Goal: Transaction & Acquisition: Obtain resource

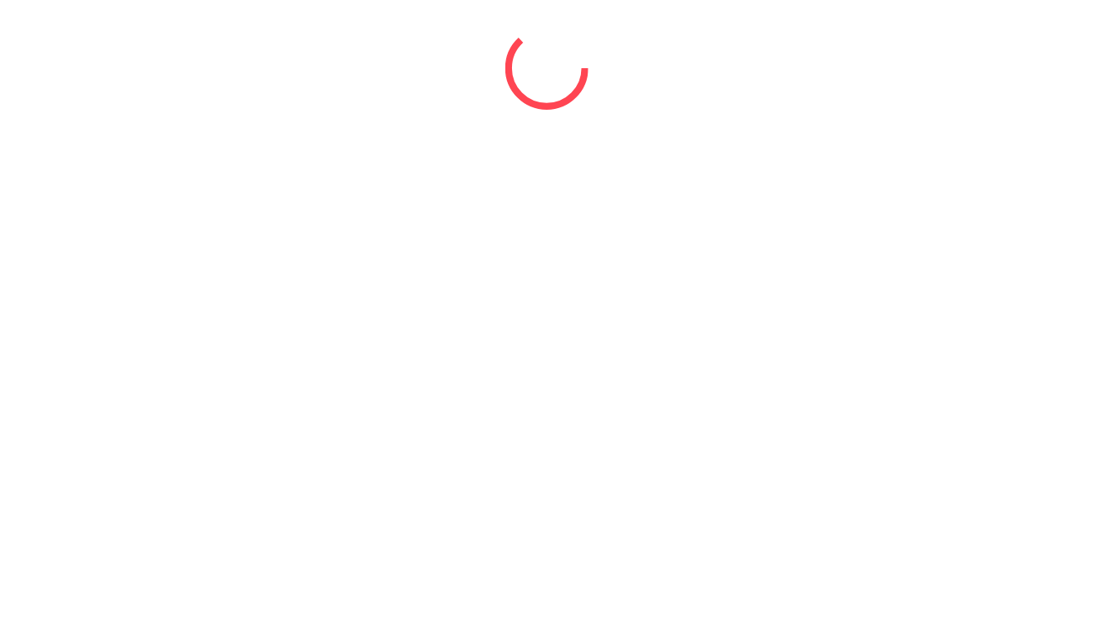
select select "*"
select select "****"
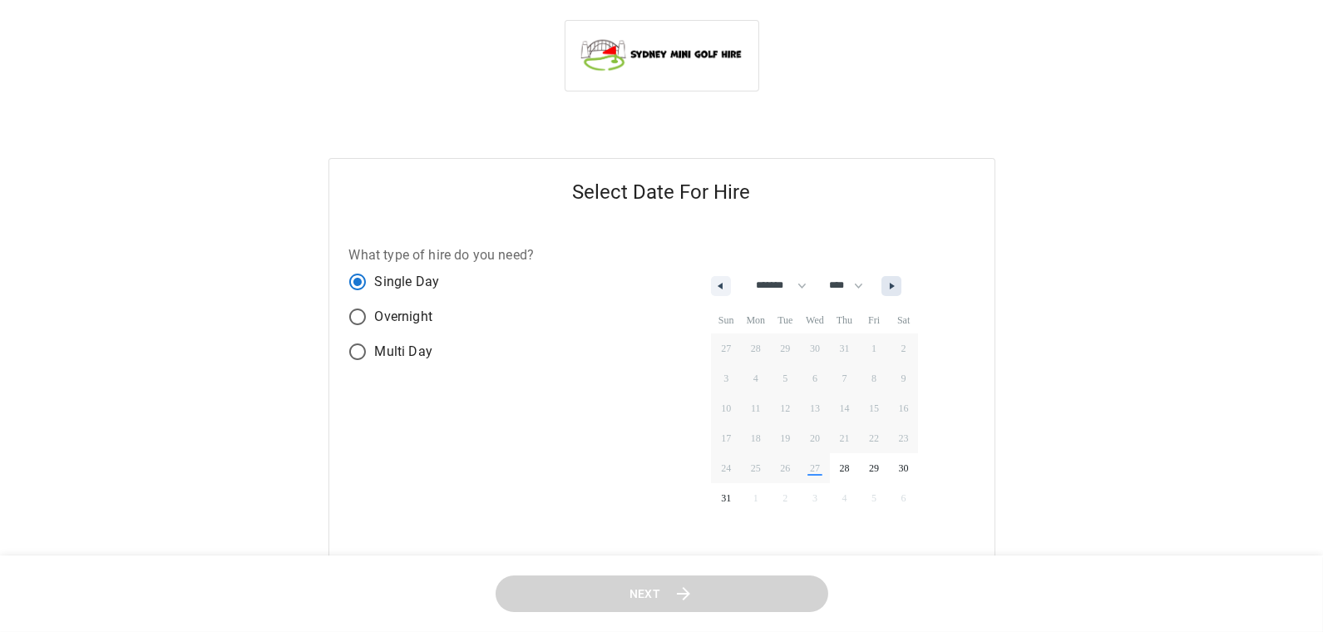
click at [901, 288] on button "button" at bounding box center [891, 286] width 20 height 20
select select "*"
click at [855, 437] on span "25" at bounding box center [845, 438] width 30 height 22
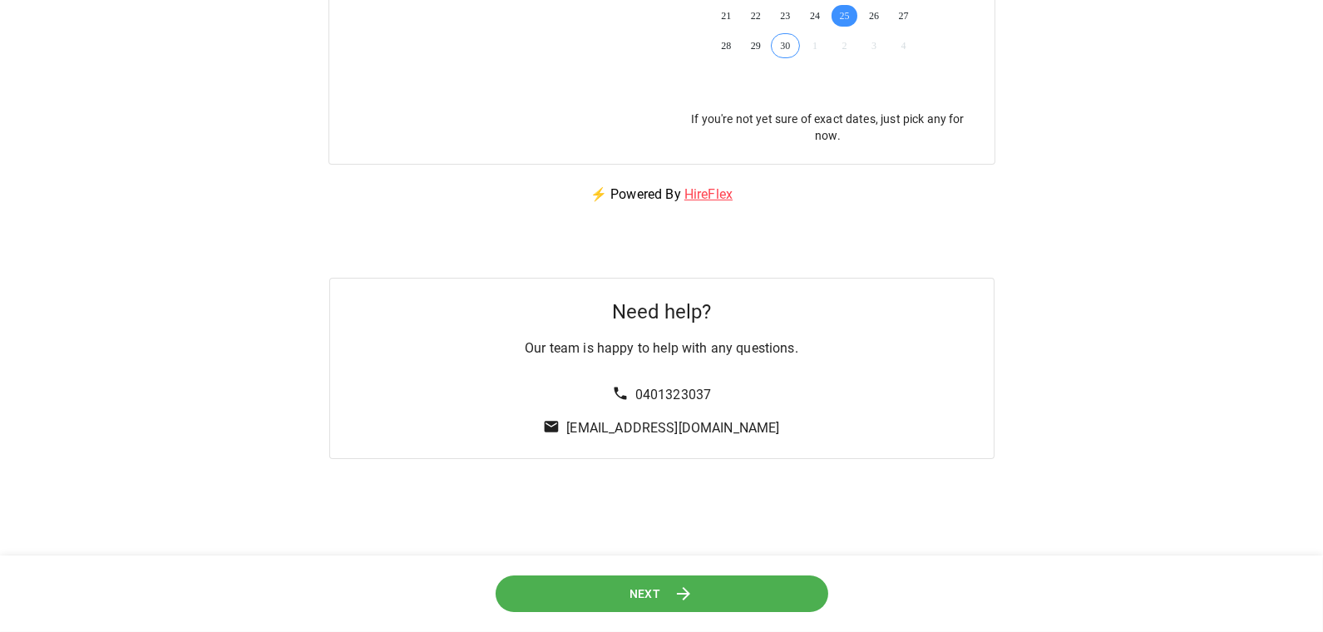
scroll to position [533, 0]
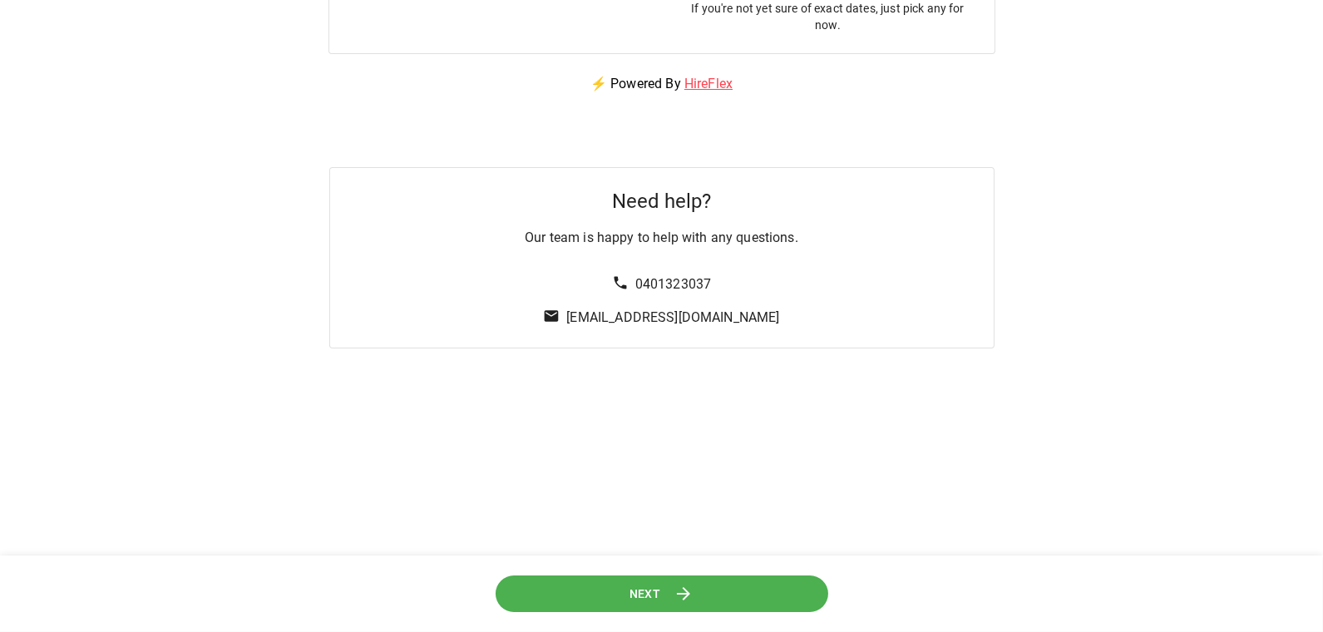
click at [687, 592] on icon at bounding box center [683, 593] width 13 height 13
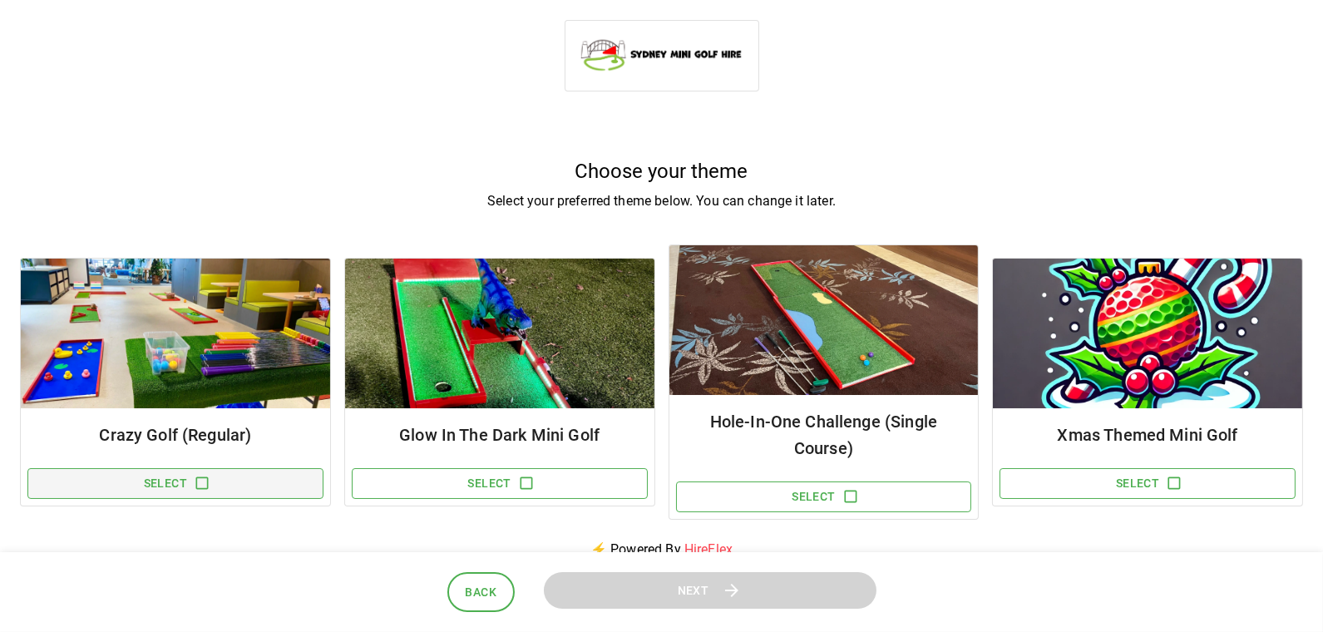
click at [207, 480] on icon "button" at bounding box center [202, 483] width 12 height 12
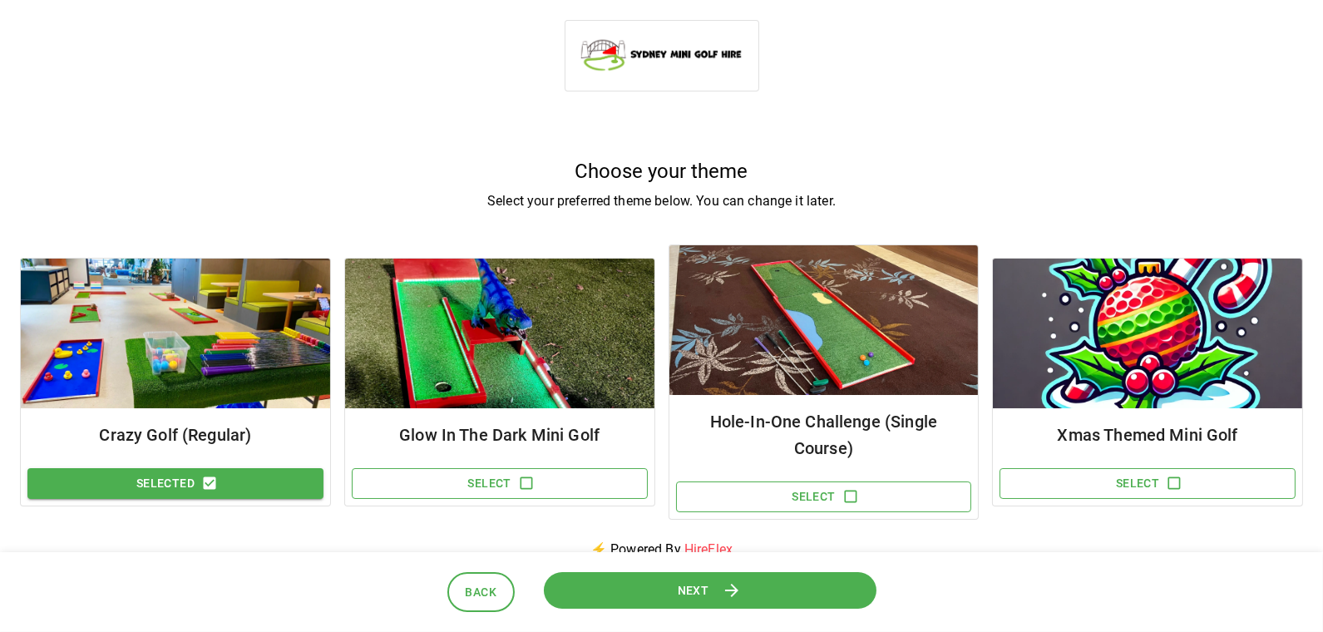
click at [667, 589] on button "Next" at bounding box center [709, 589] width 333 height 37
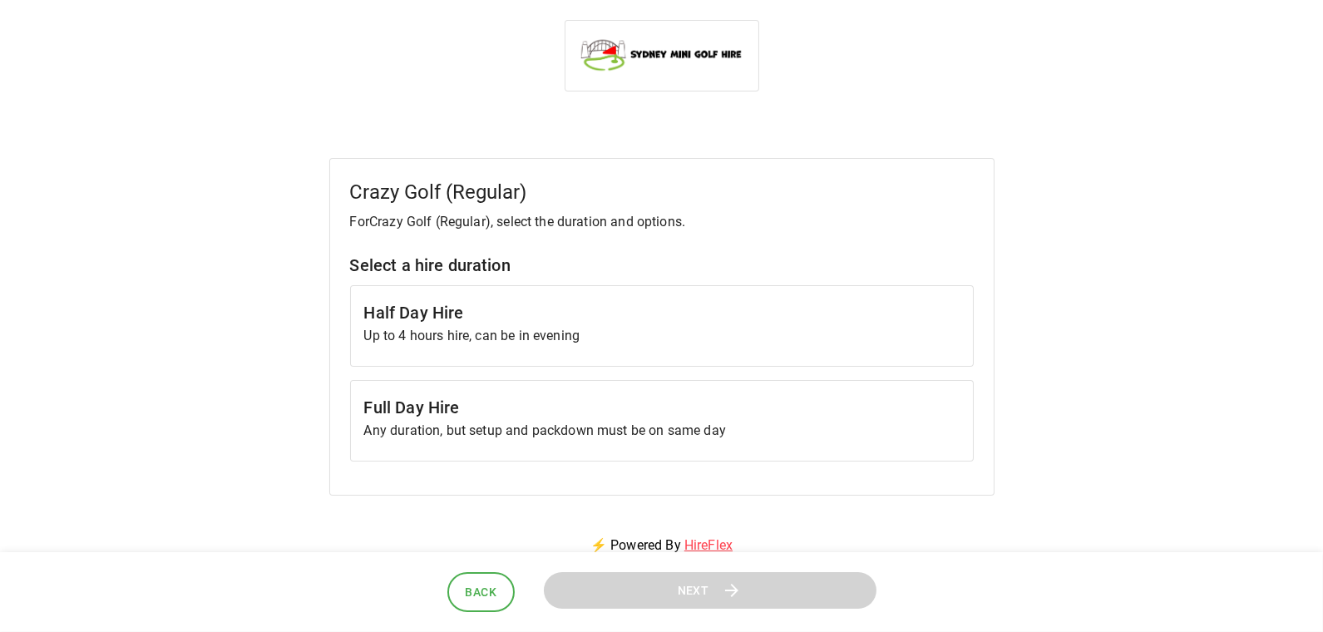
click at [573, 397] on h6 "Full Day Hire" at bounding box center [661, 407] width 595 height 27
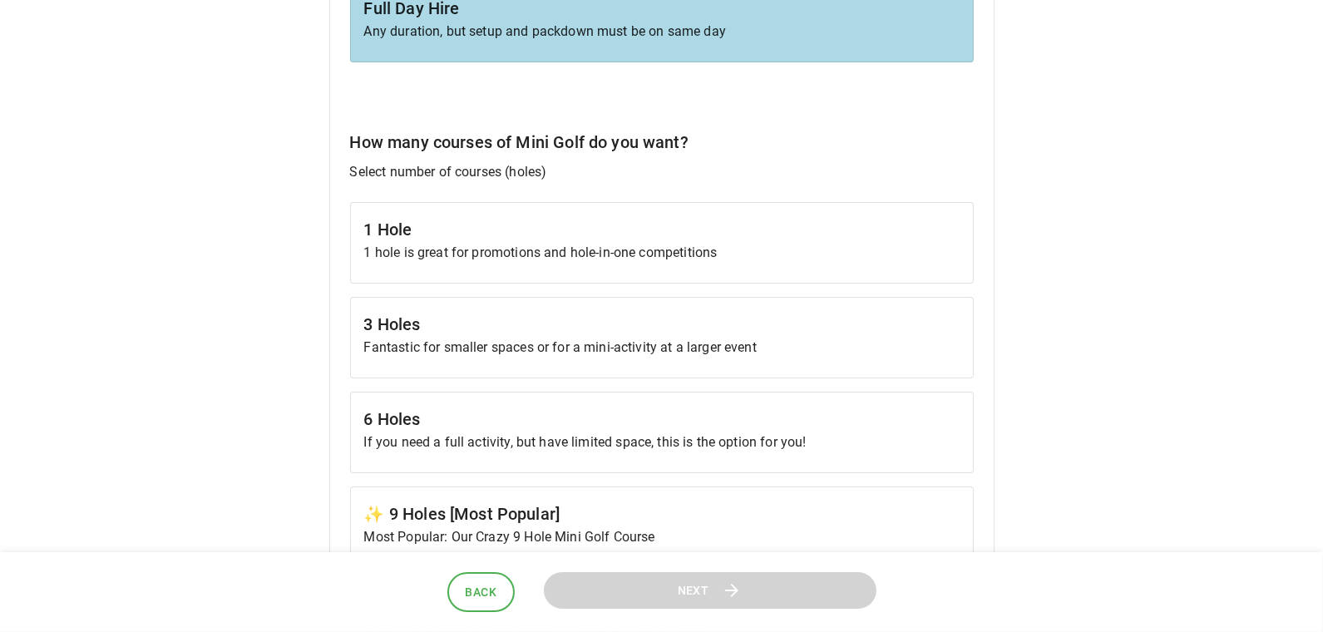
scroll to position [434, 0]
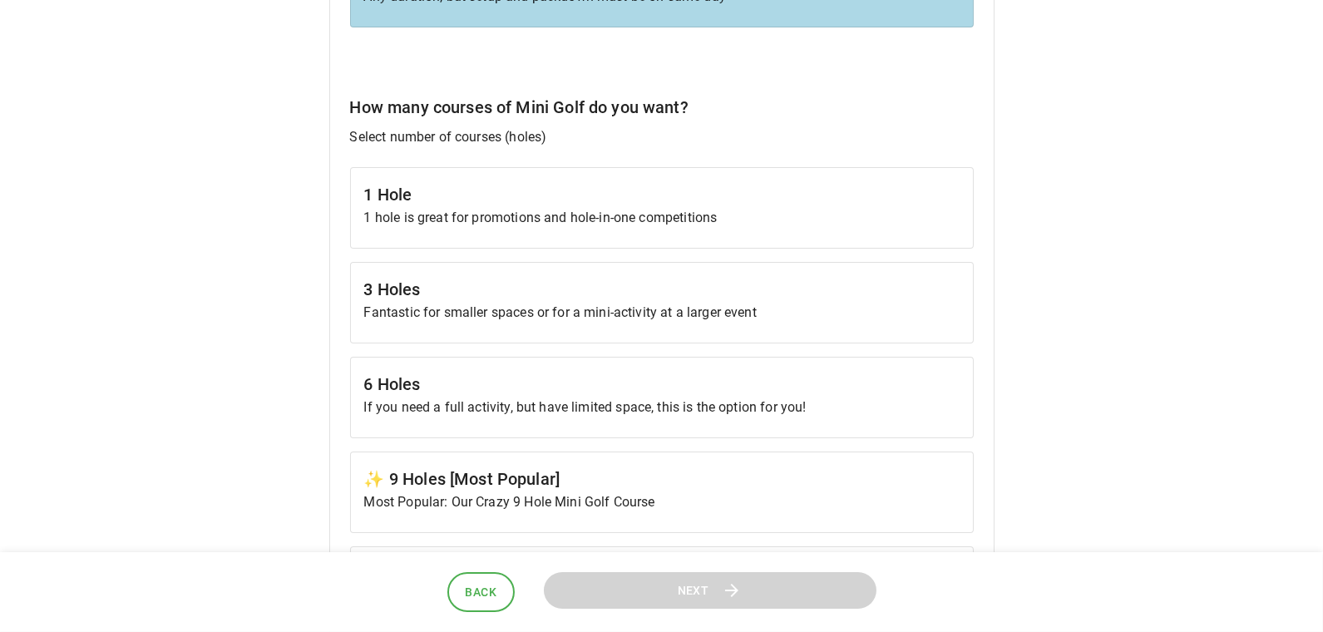
click at [588, 397] on p "If you need a full activity, but have limited space, this is the option for you!" at bounding box center [661, 407] width 595 height 20
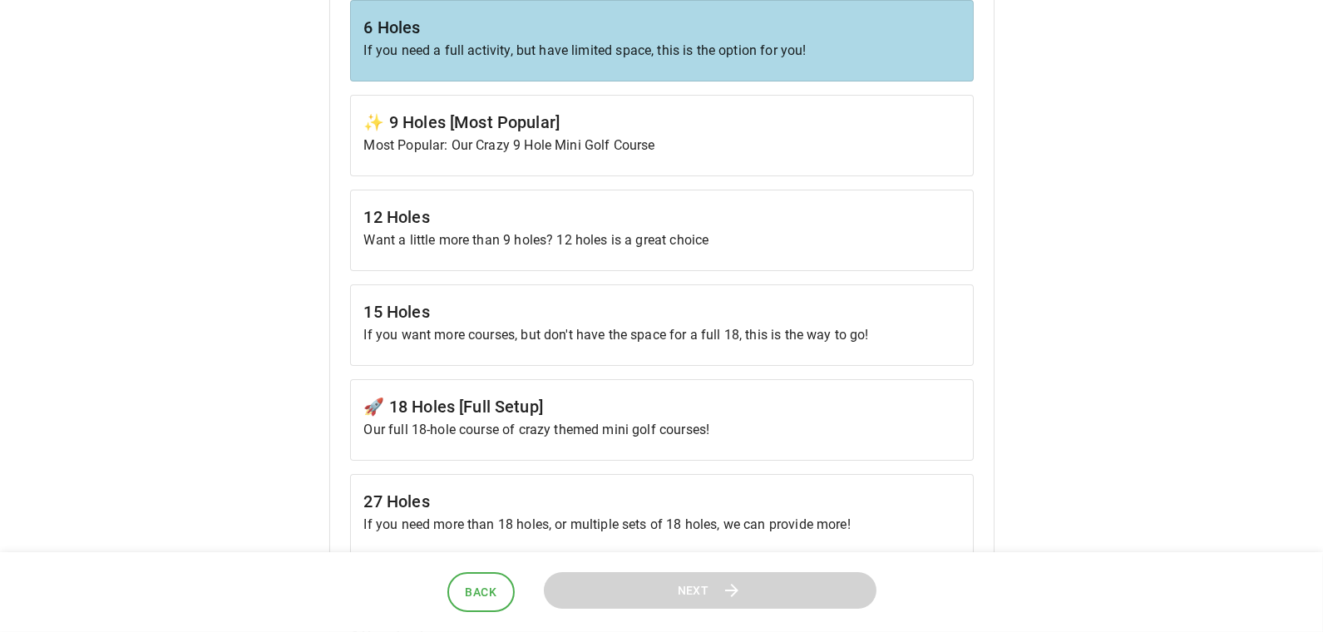
scroll to position [692, 0]
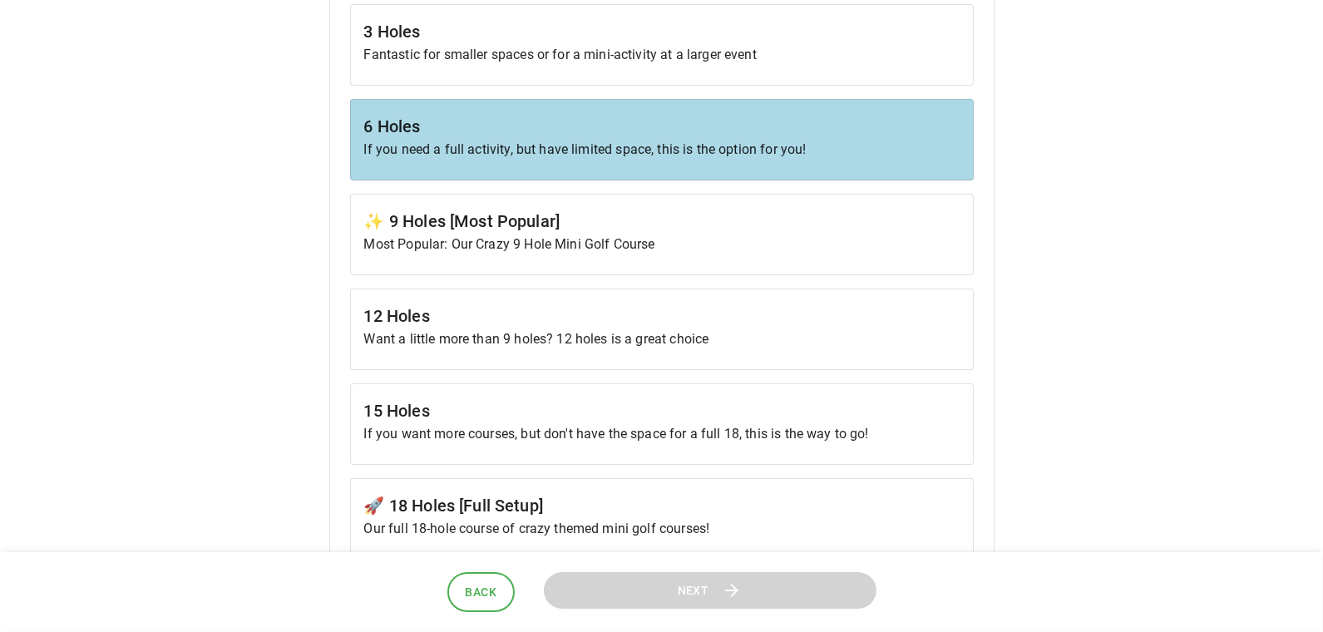
click at [575, 148] on p "If you need a full activity, but have limited space, this is the option for you!" at bounding box center [661, 150] width 595 height 20
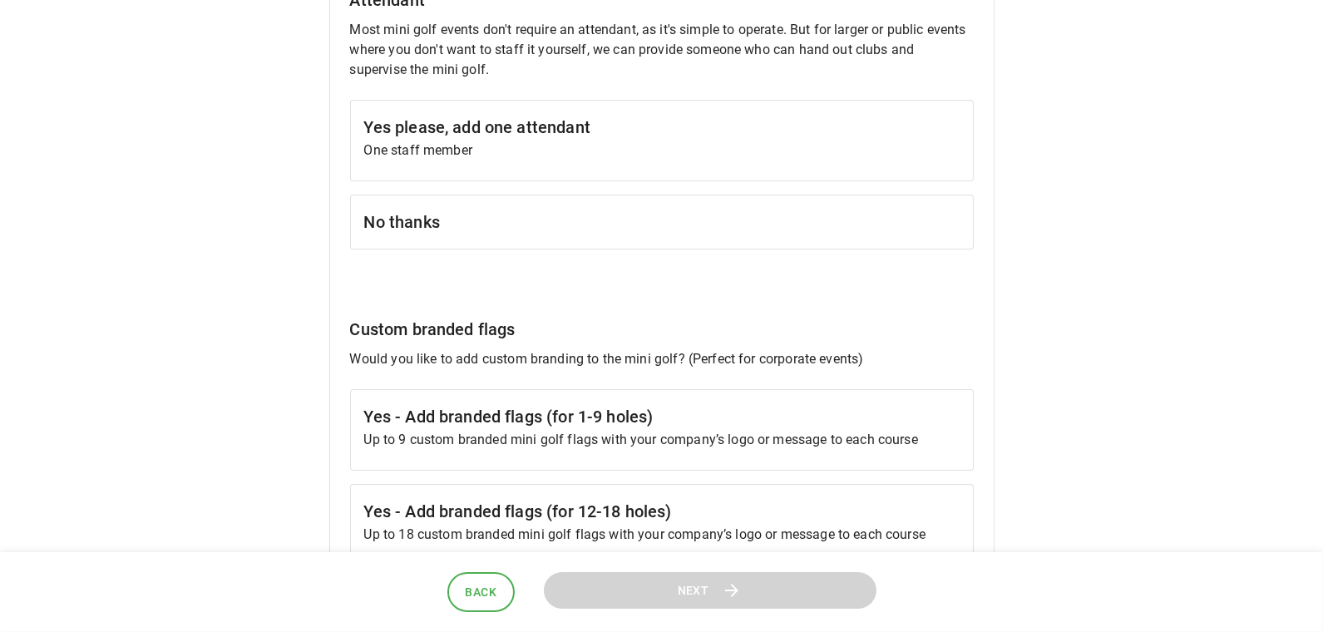
scroll to position [1352, 0]
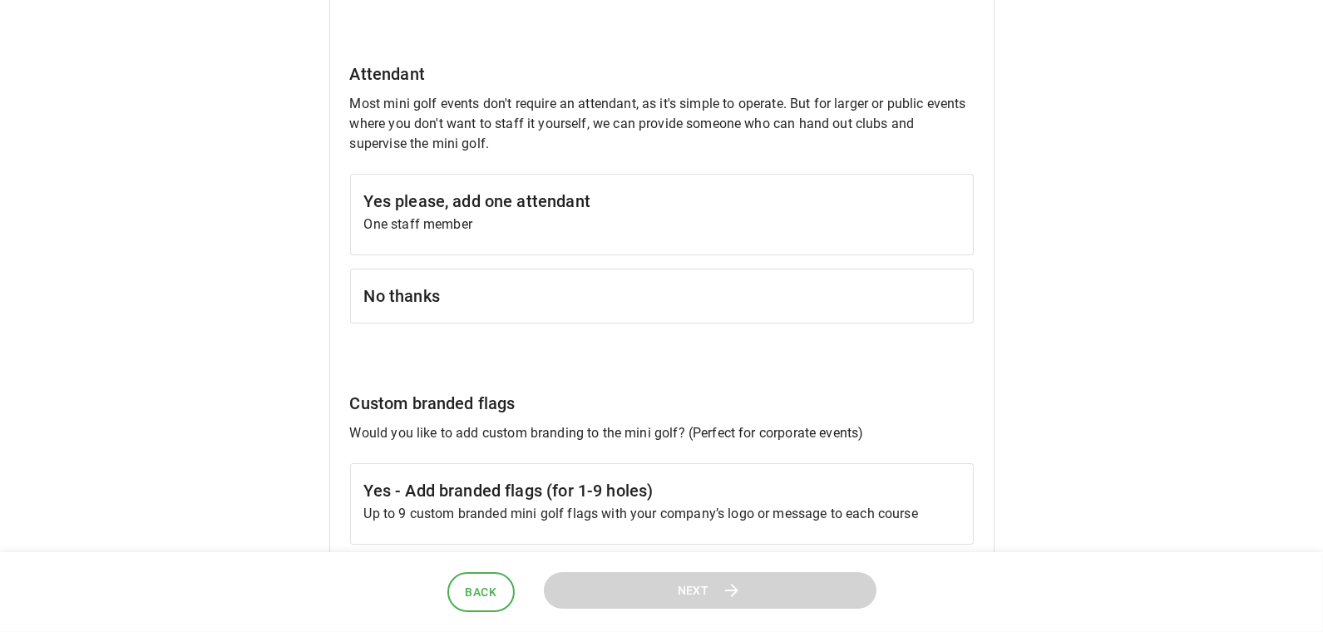
click at [485, 283] on h6 "No thanks" at bounding box center [661, 296] width 595 height 27
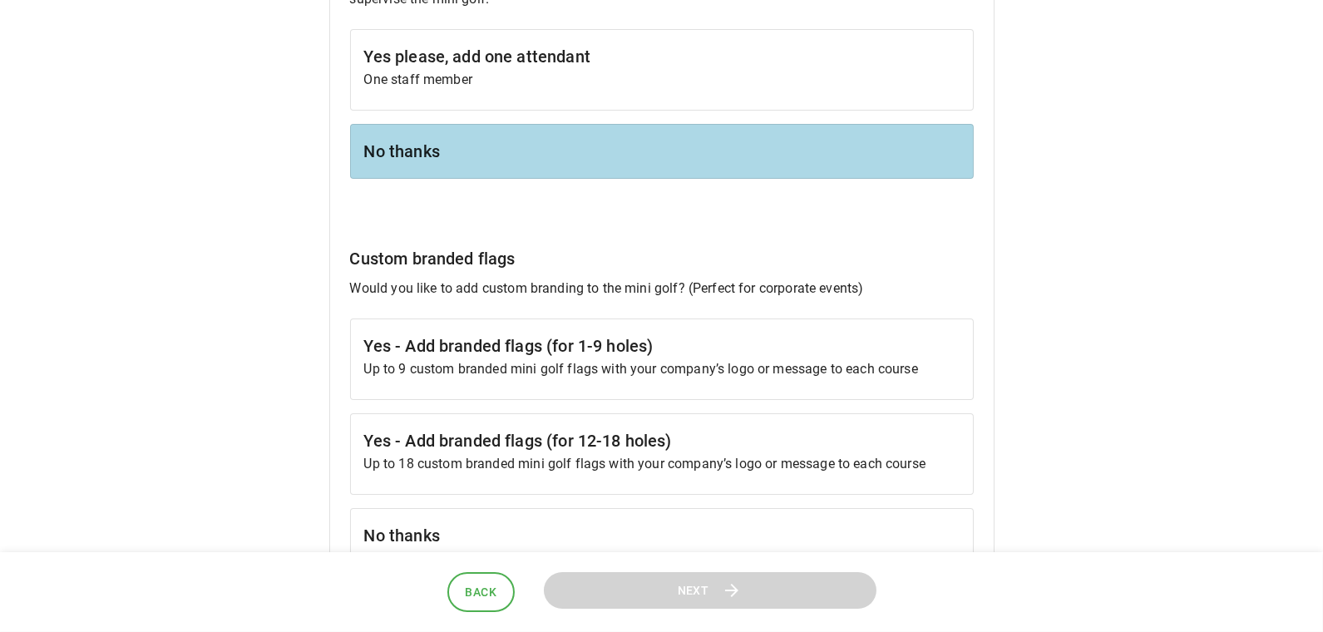
scroll to position [1564, 0]
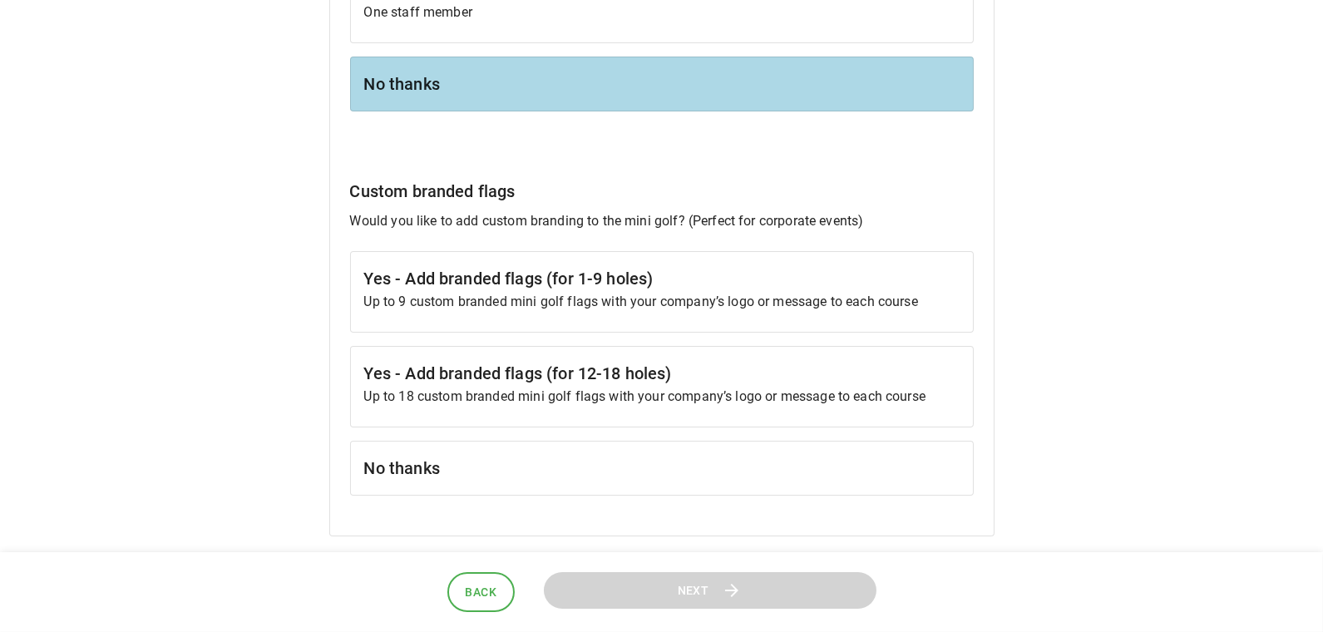
click at [511, 278] on h6 "Yes - Add branded flags (for 1-9 holes)" at bounding box center [661, 278] width 595 height 27
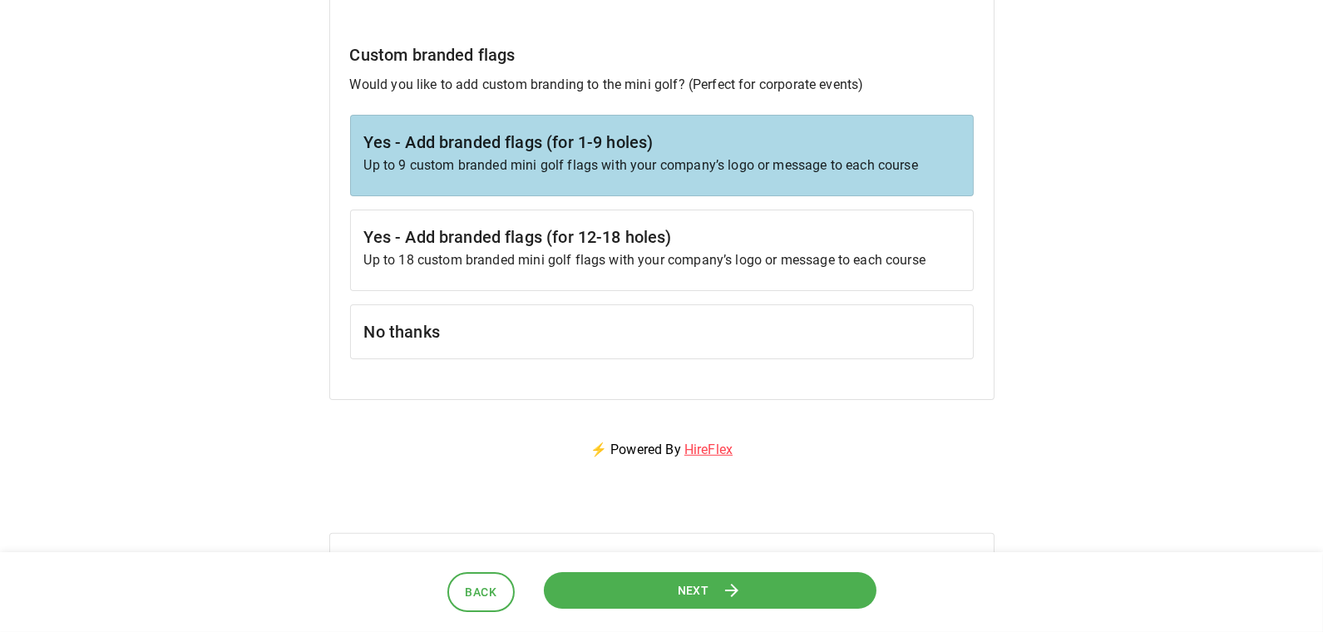
scroll to position [1714, 0]
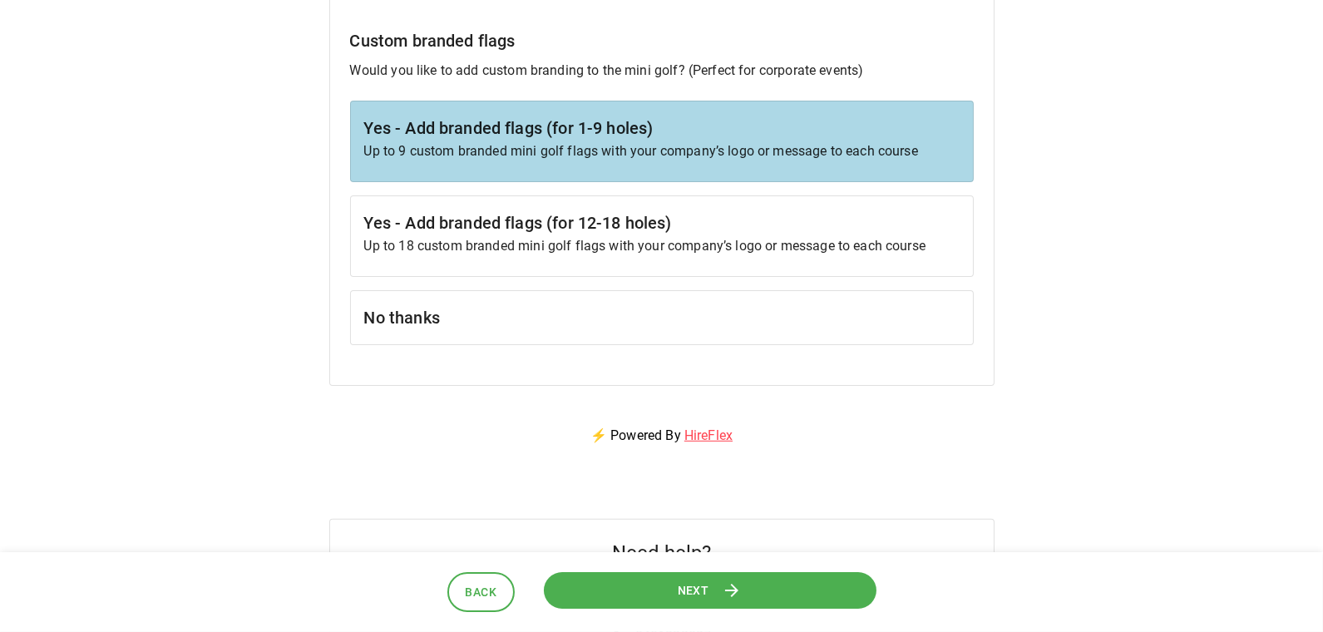
click at [647, 588] on button "Next" at bounding box center [710, 590] width 333 height 37
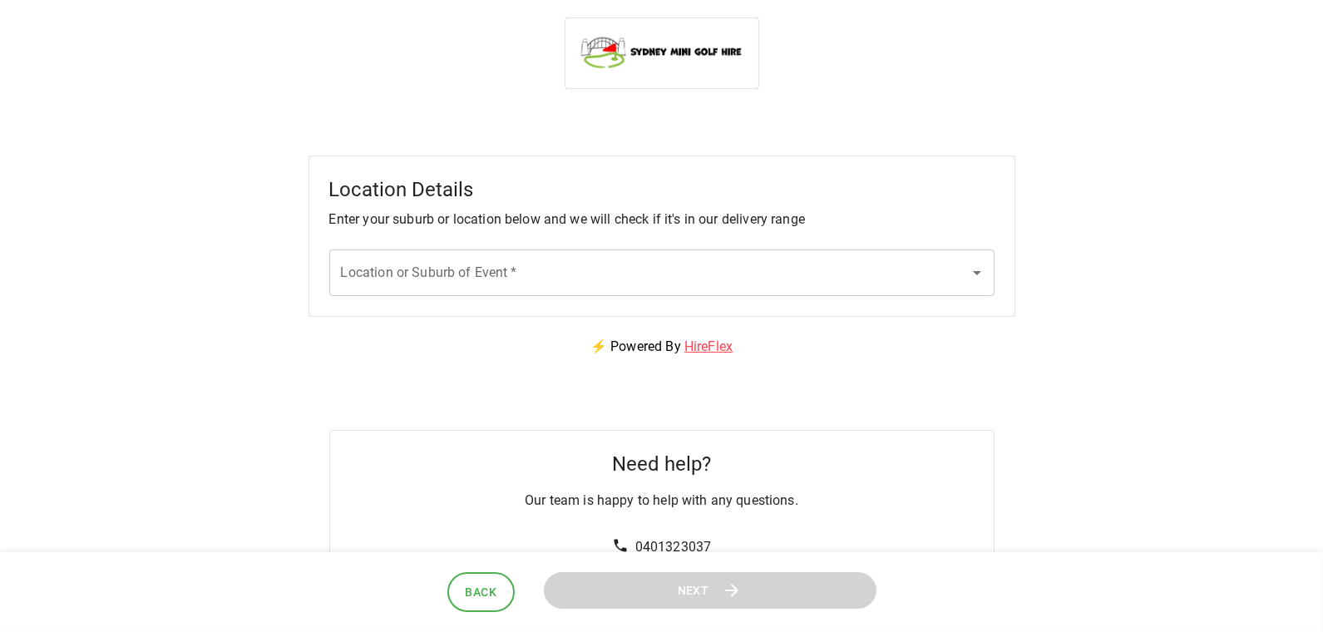
scroll to position [0, 0]
click at [620, 288] on input "Location or Suburb of Event   *" at bounding box center [649, 275] width 625 height 32
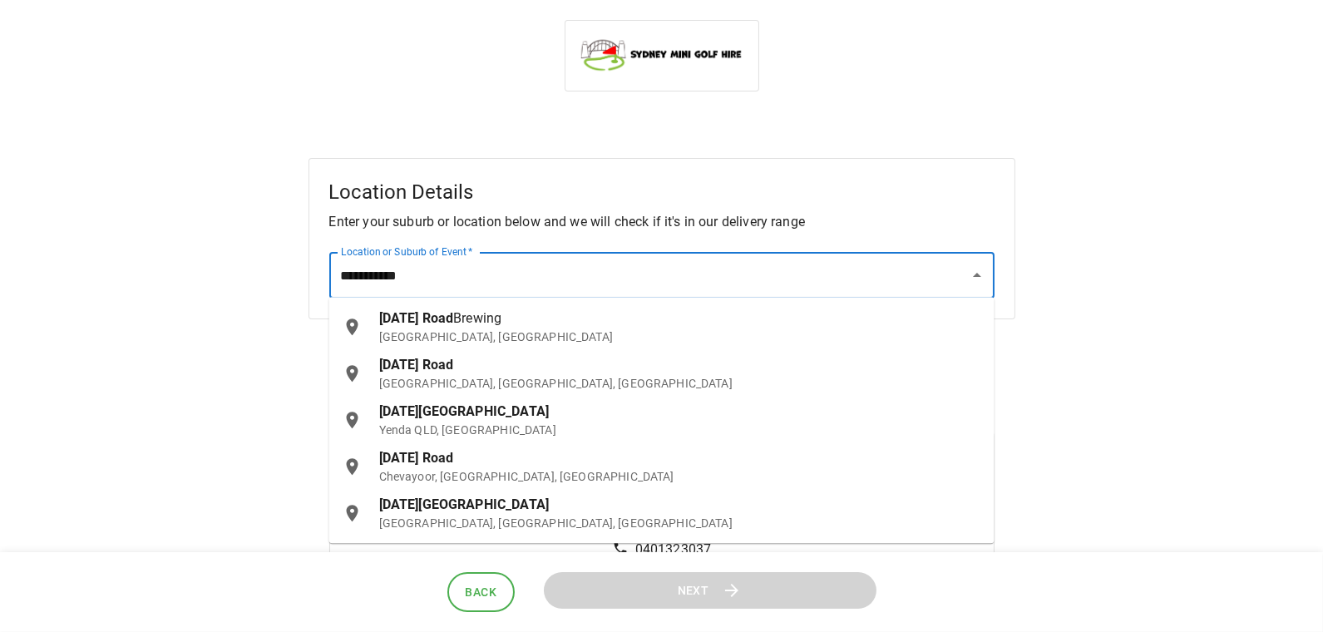
click at [626, 330] on p "[GEOGRAPHIC_DATA], [GEOGRAPHIC_DATA]" at bounding box center [680, 336] width 602 height 17
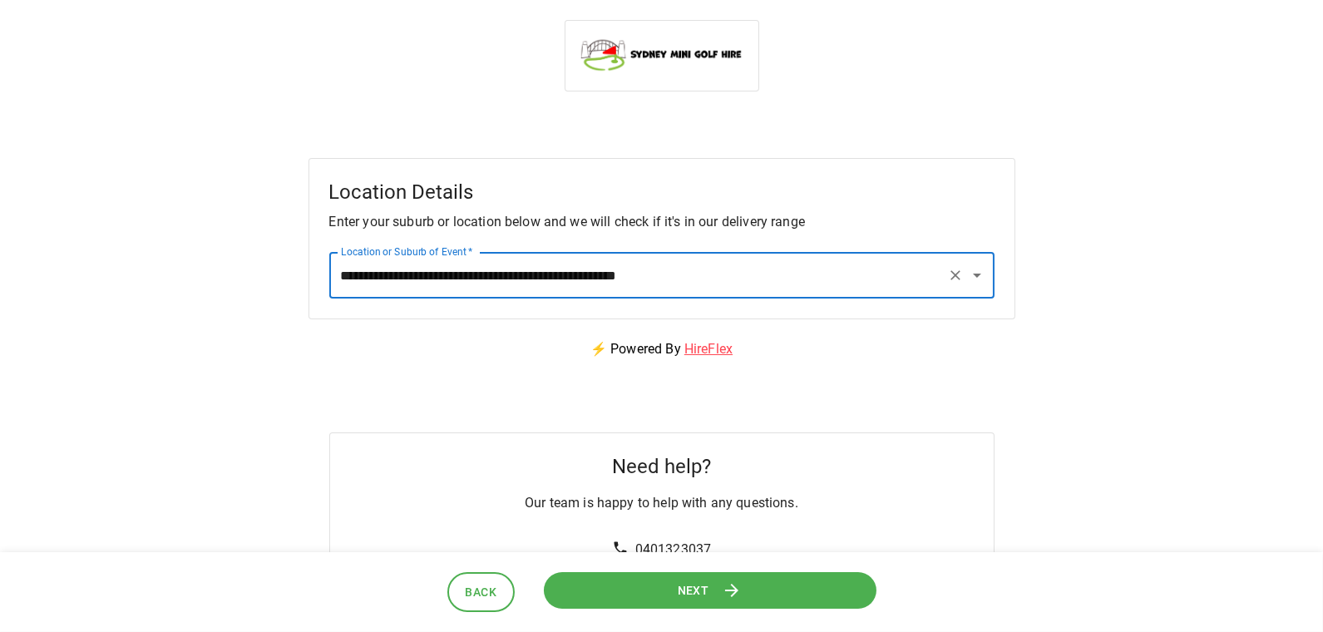
type input "**********"
click at [661, 593] on button "Next" at bounding box center [709, 589] width 333 height 37
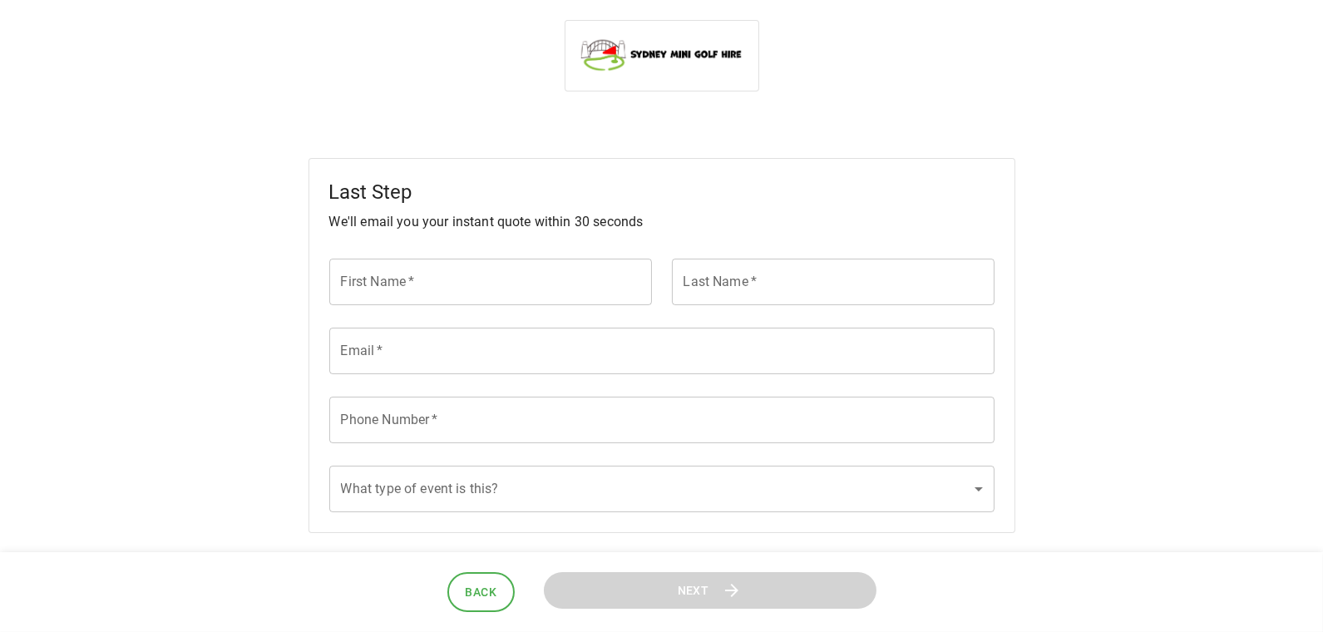
click at [489, 273] on input "First Name   *" at bounding box center [490, 282] width 323 height 47
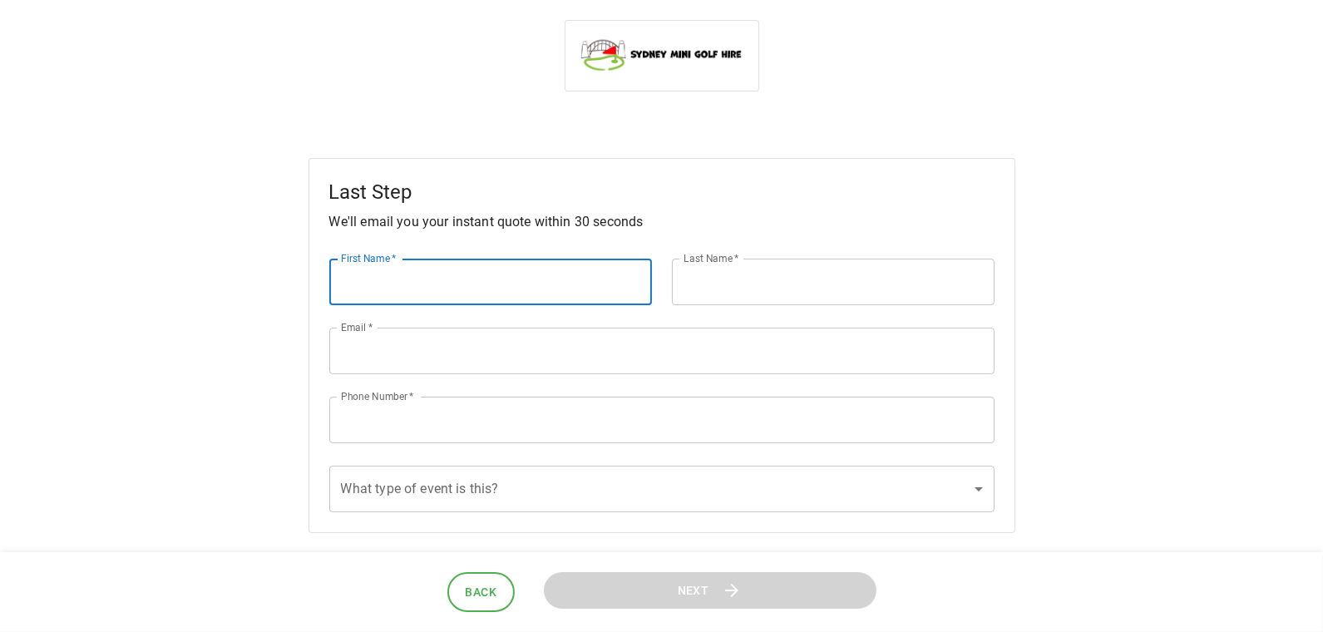
type input "*****"
type input "*******"
type input "**********"
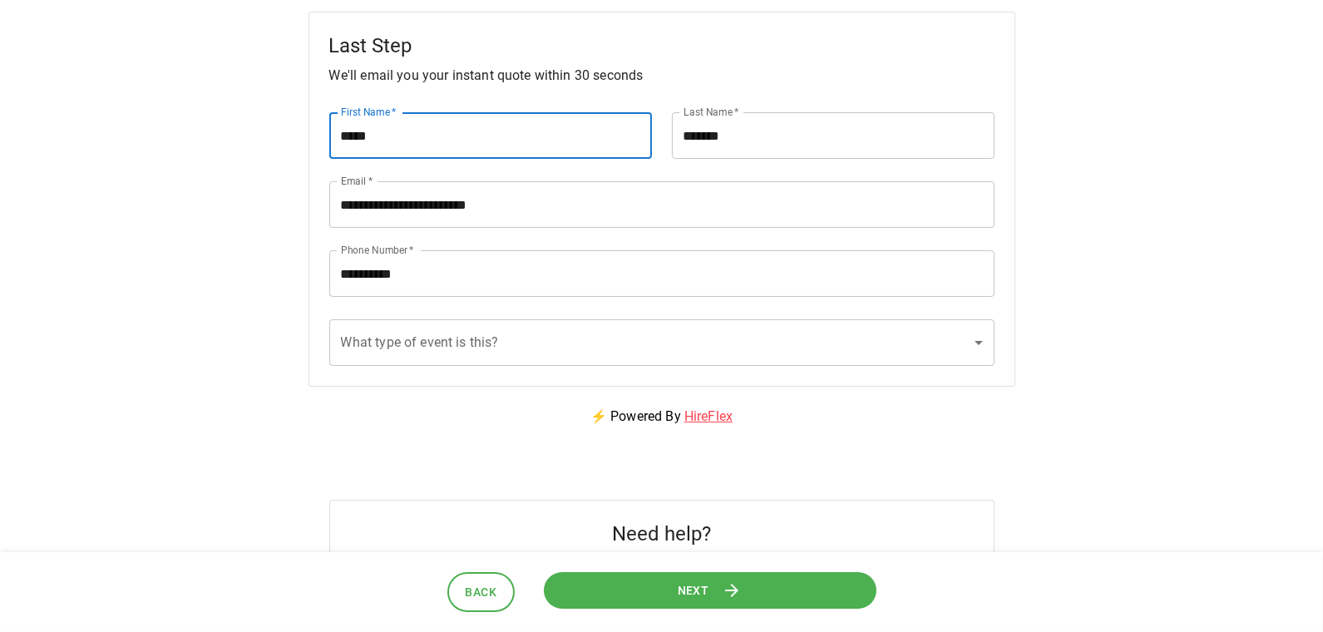
scroll to position [161, 0]
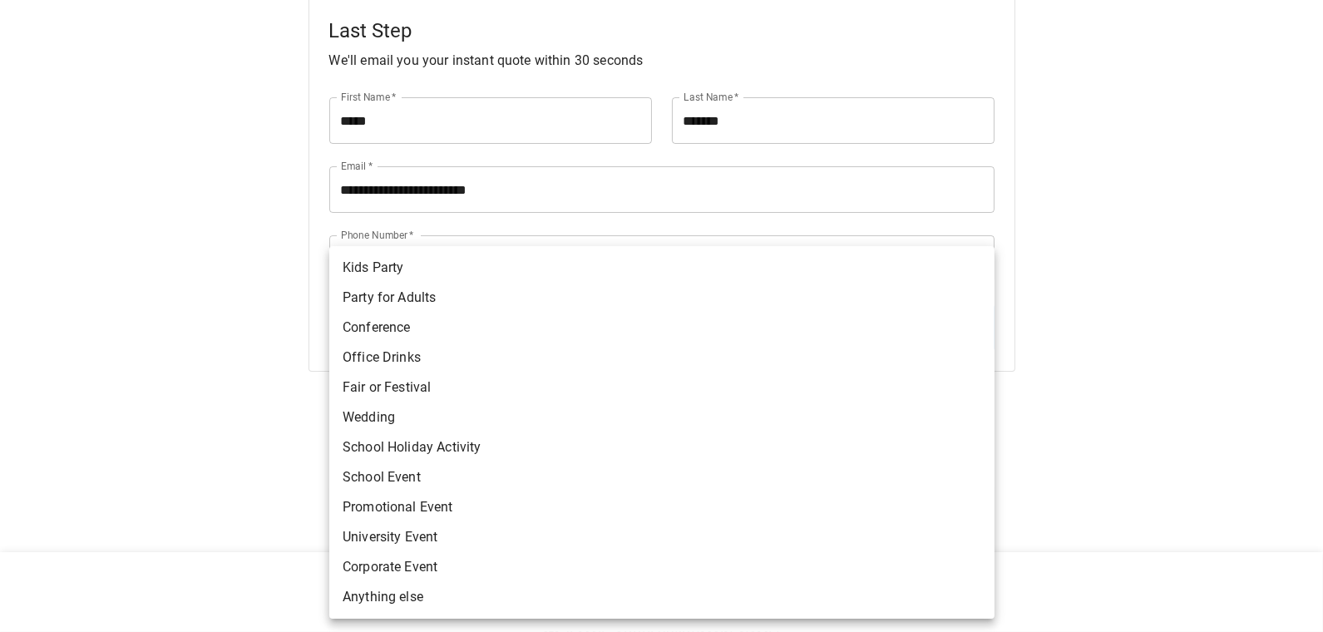
click at [483, 330] on body "**********" at bounding box center [661, 262] width 1323 height 847
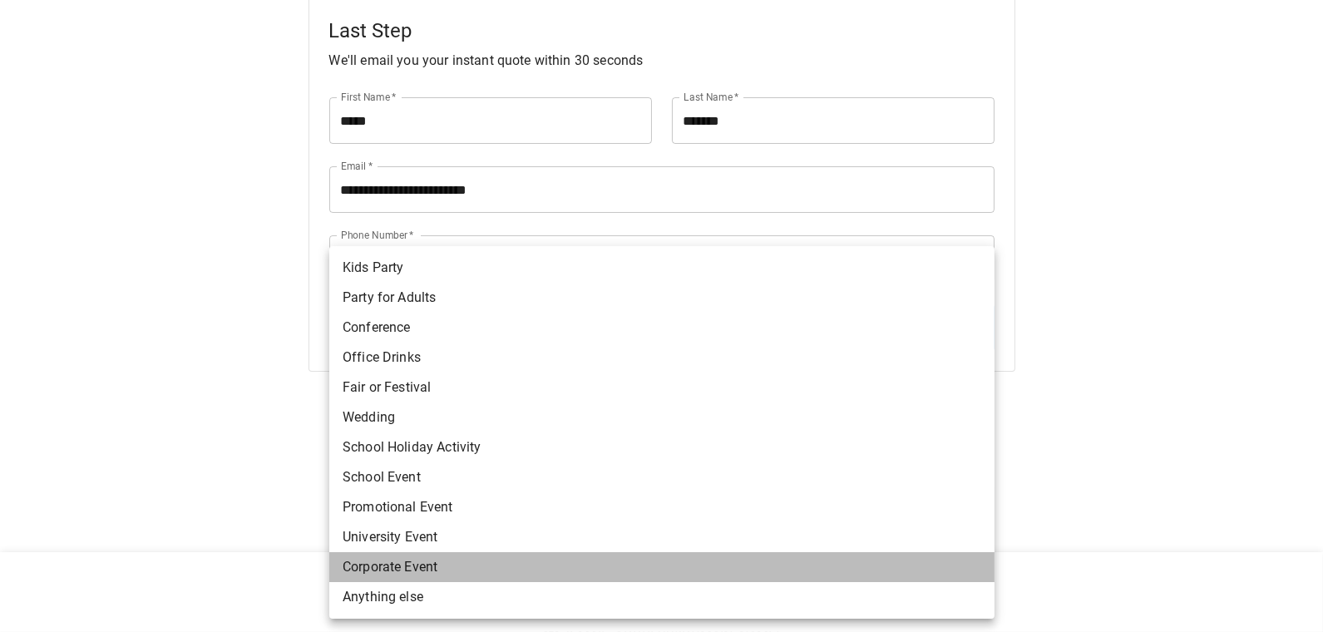
click at [482, 563] on li "Corporate Event" at bounding box center [661, 567] width 665 height 30
type input "**********"
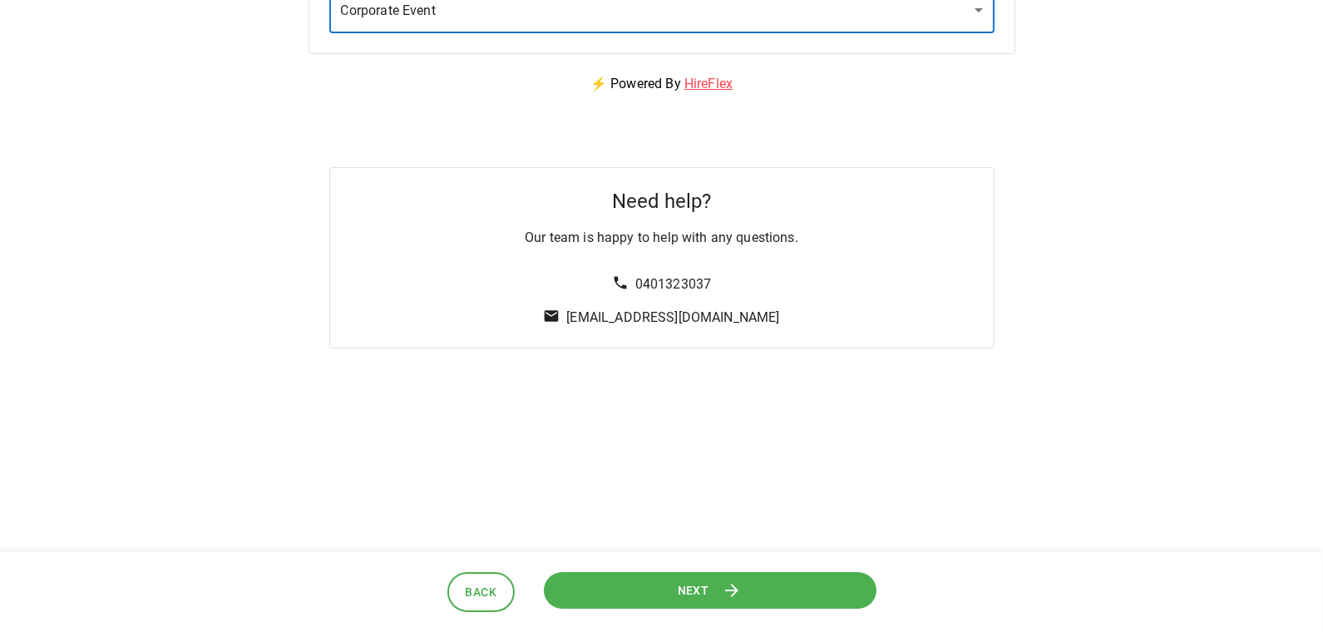
click at [613, 593] on button "Next" at bounding box center [709, 589] width 333 height 37
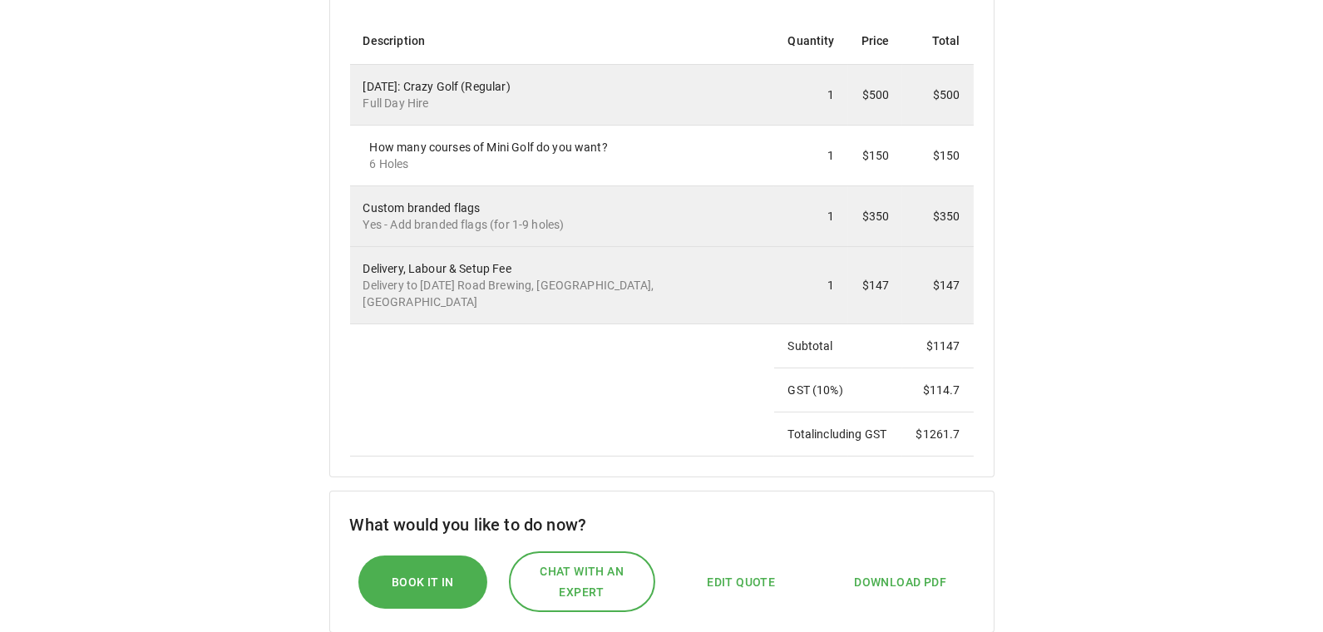
scroll to position [419, 0]
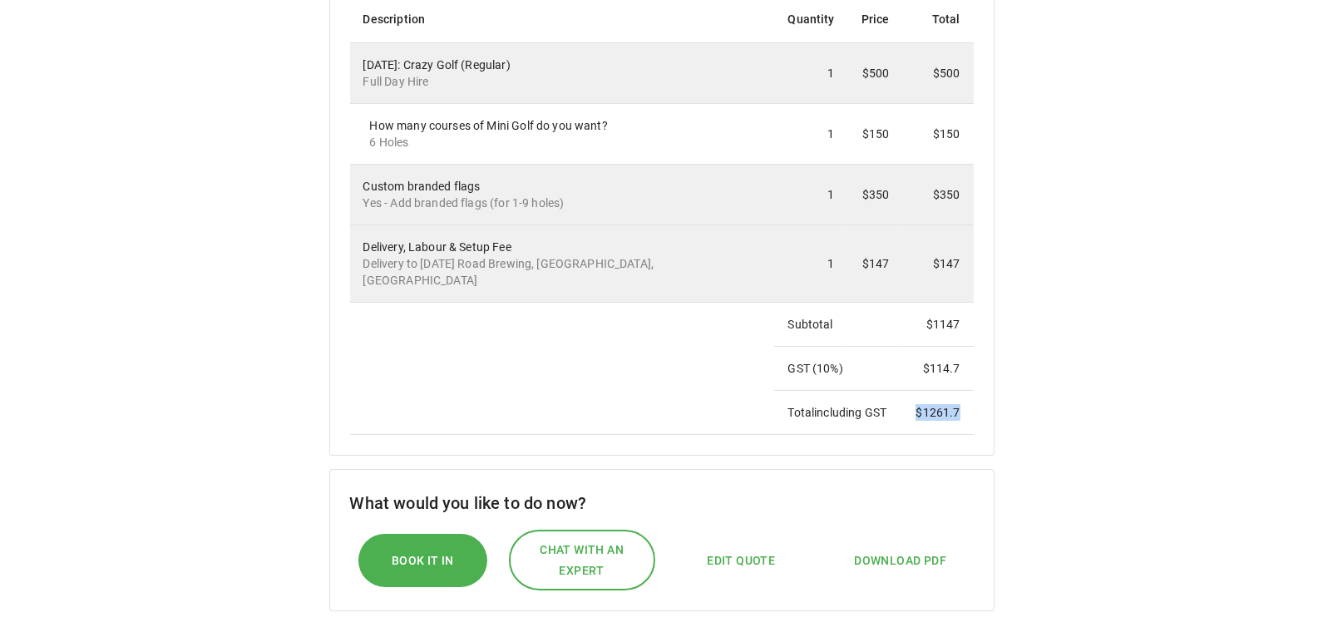
drag, startPoint x: 914, startPoint y: 388, endPoint x: 970, endPoint y: 387, distance: 55.7
click at [970, 391] on td "$ 1261.7" at bounding box center [937, 413] width 71 height 44
copy td "$ 1261.7"
click at [715, 354] on td at bounding box center [562, 369] width 425 height 132
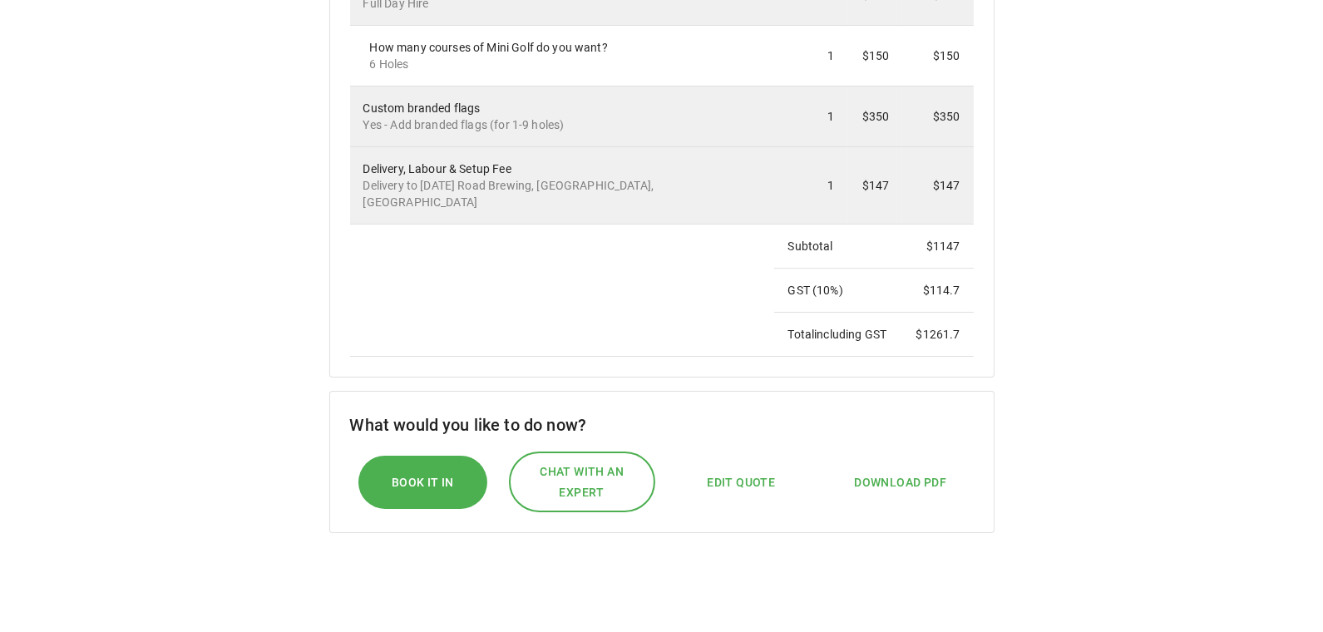
scroll to position [493, 0]
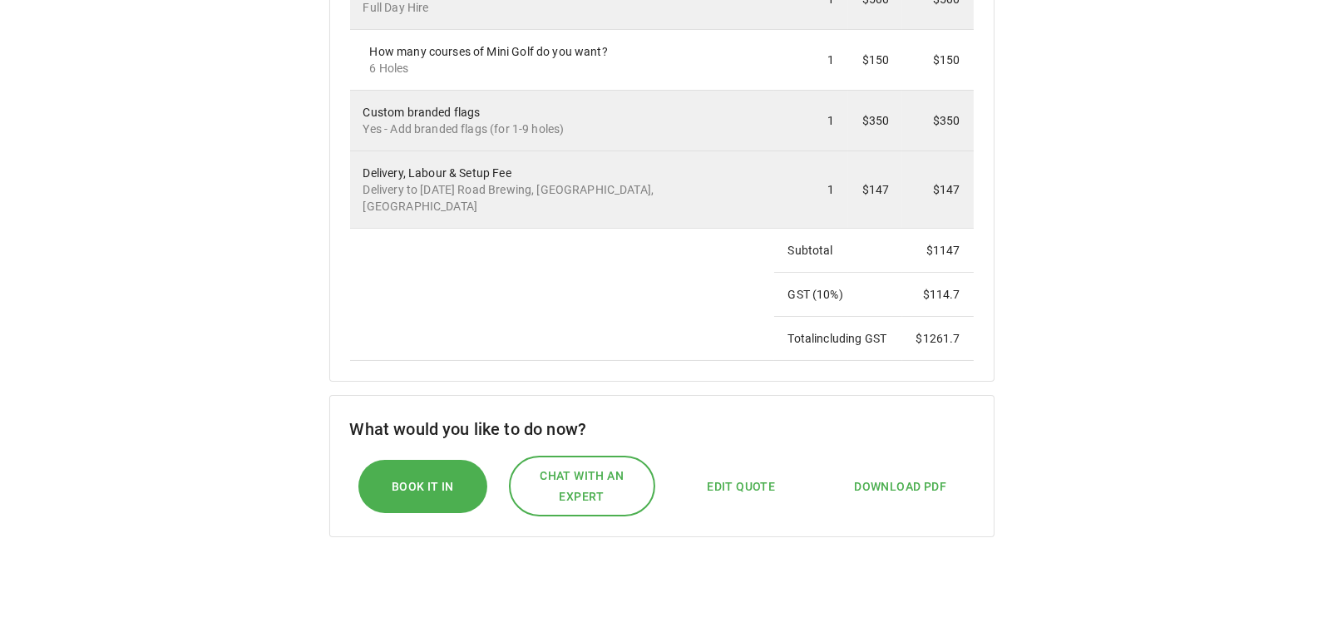
click at [872, 476] on span "Download PDF" at bounding box center [900, 486] width 92 height 21
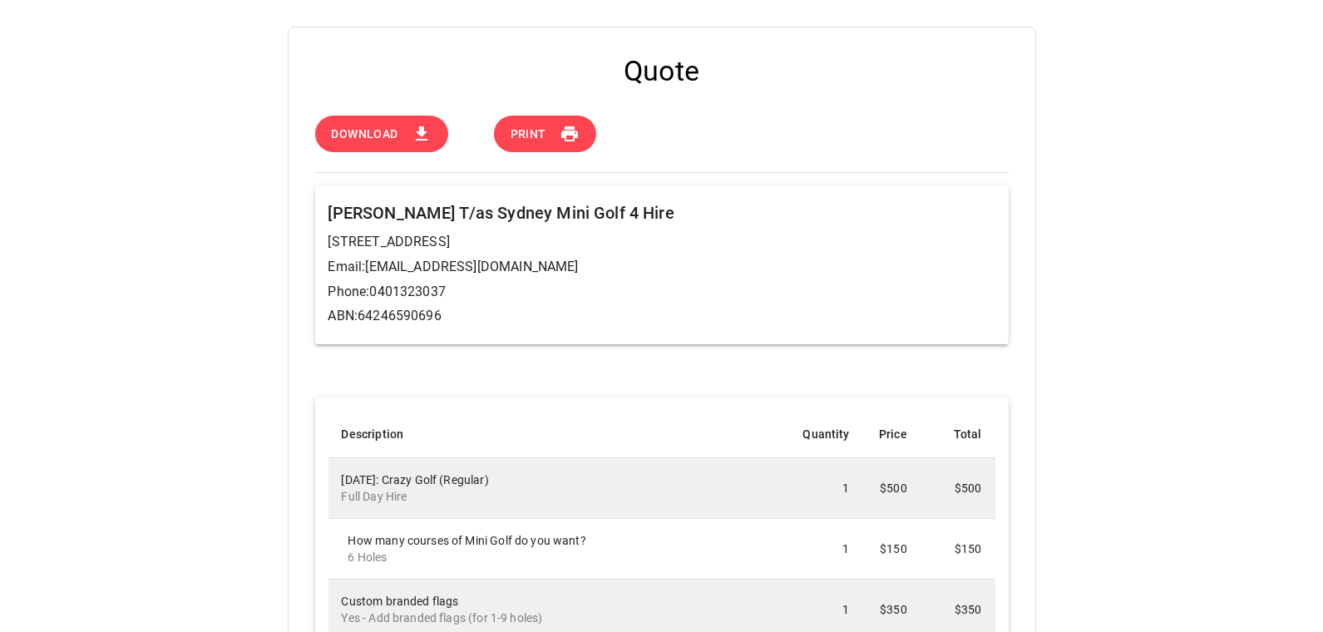
click at [417, 138] on icon at bounding box center [421, 134] width 20 height 20
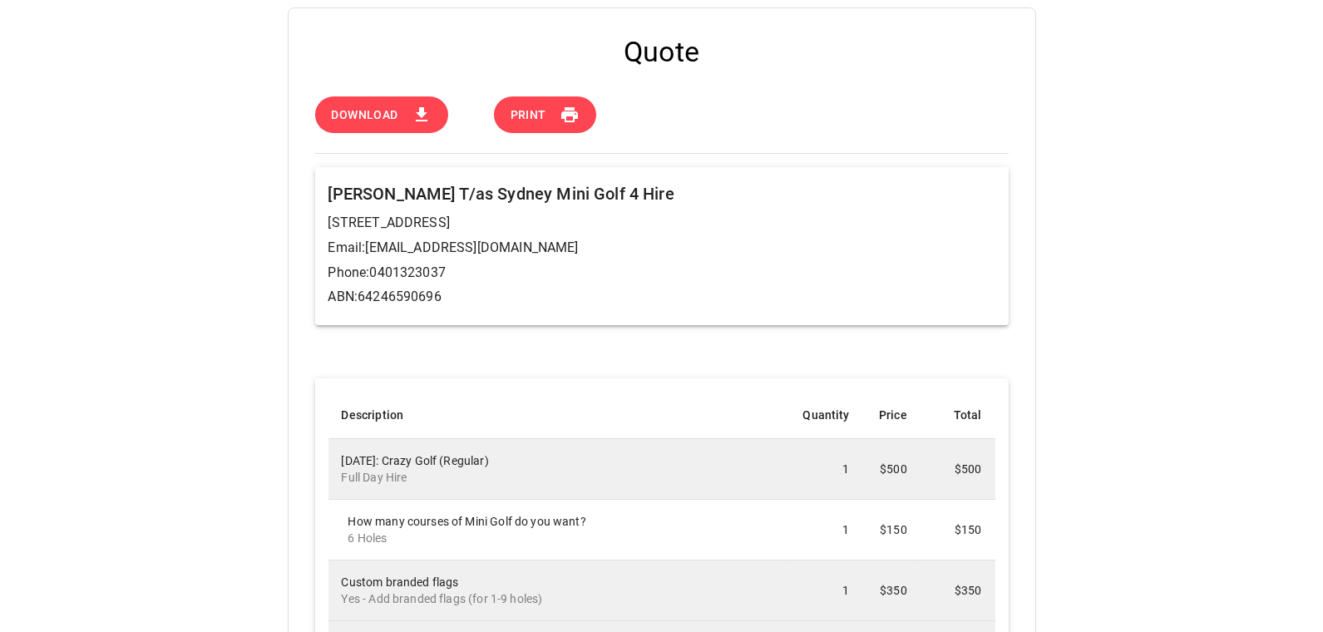
scroll to position [17, 0]
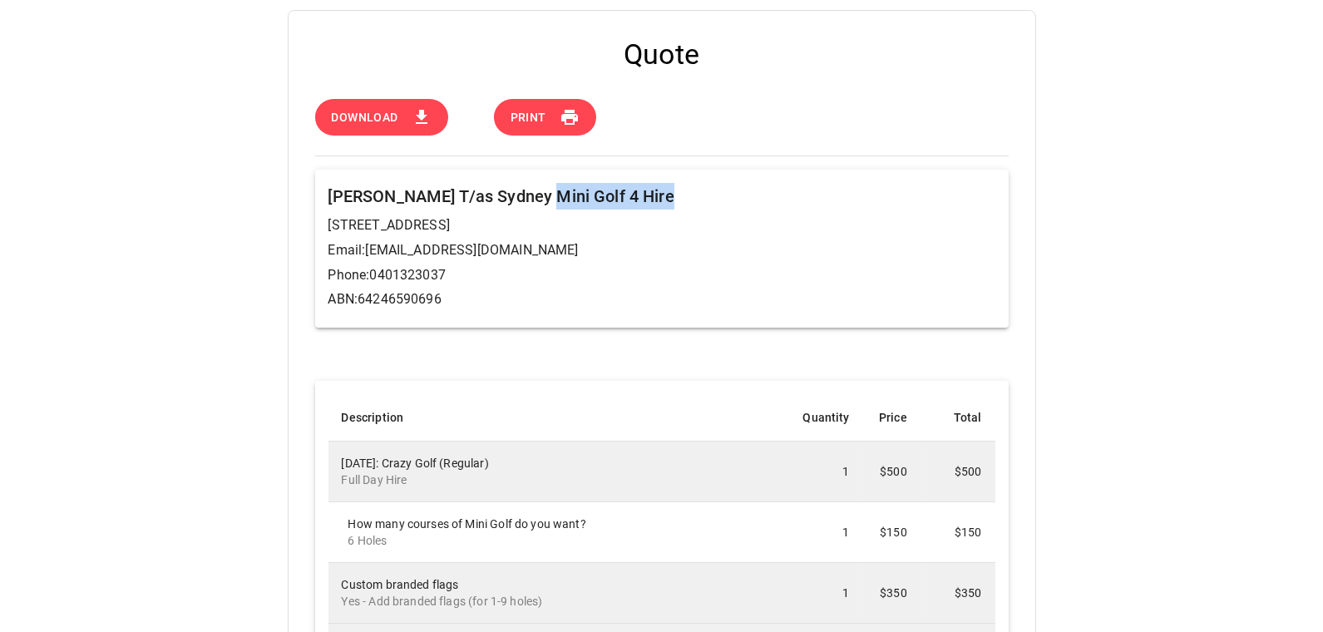
drag, startPoint x: 542, startPoint y: 192, endPoint x: 683, endPoint y: 192, distance: 141.3
click at [683, 192] on h6 "[PERSON_NAME] T/as Sydney Mini Golf 4 Hire" at bounding box center [661, 196] width 667 height 27
copy h6 "Mini Golf 4 Hire"
